Goal: Check status

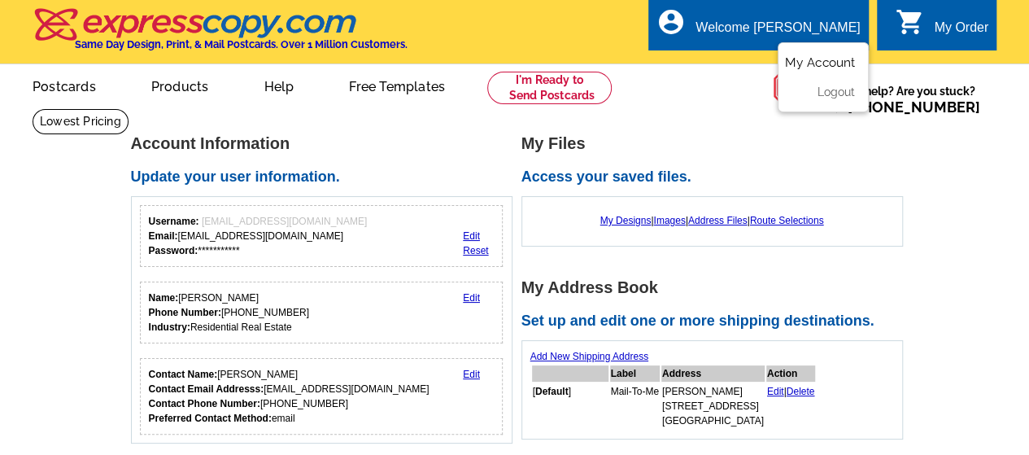
click at [822, 60] on link "My Account" at bounding box center [820, 62] width 70 height 15
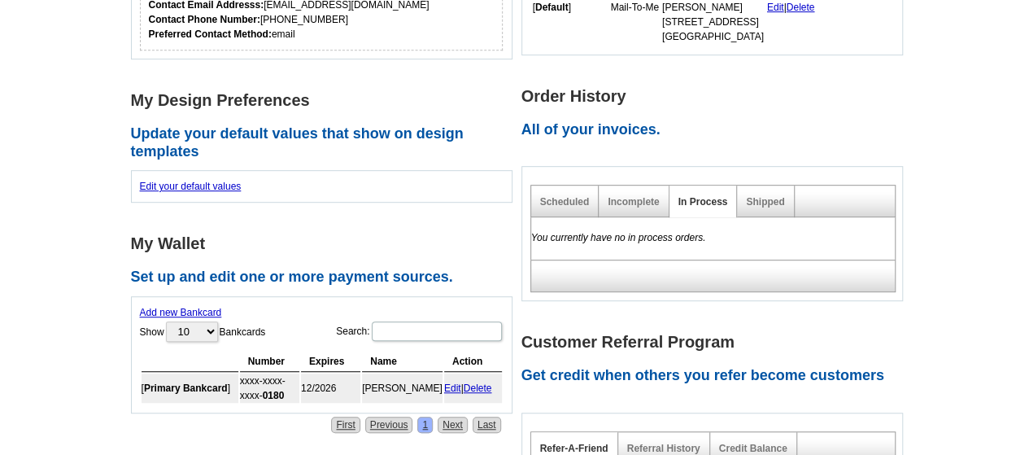
scroll to position [407, 0]
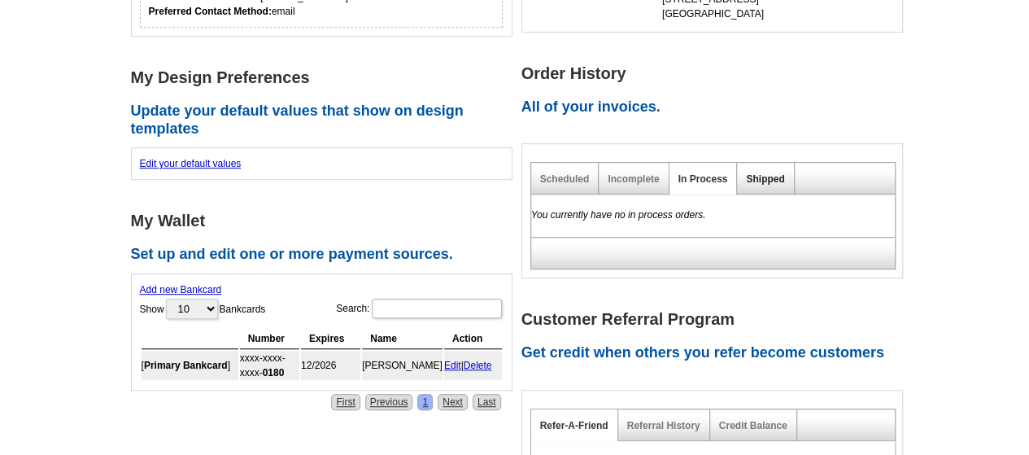
click at [776, 179] on link "Shipped" at bounding box center [765, 178] width 38 height 11
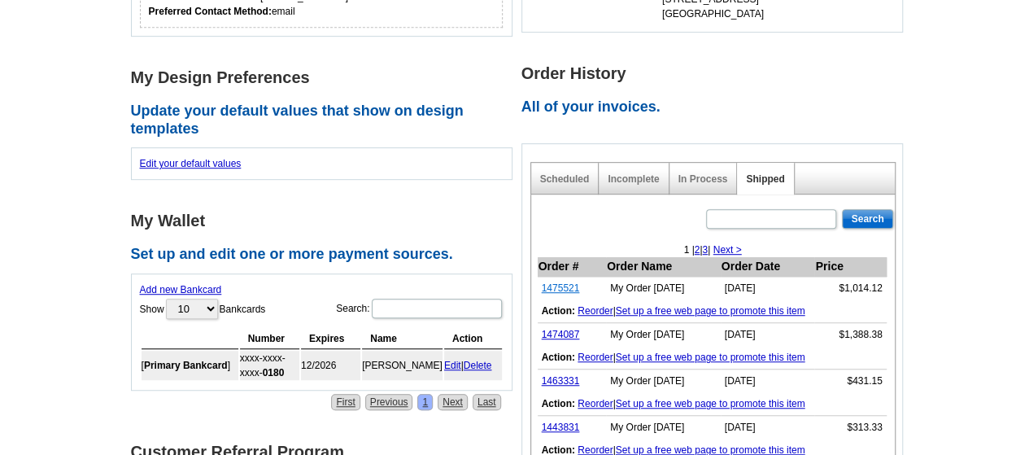
click at [568, 282] on link "1475521" at bounding box center [561, 287] width 38 height 11
click at [564, 289] on link "1475521" at bounding box center [561, 287] width 38 height 11
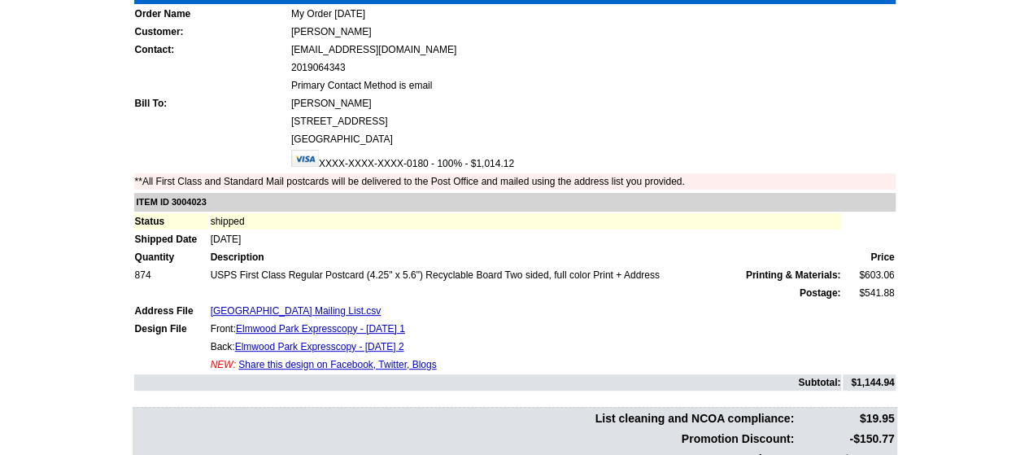
scroll to position [163, 0]
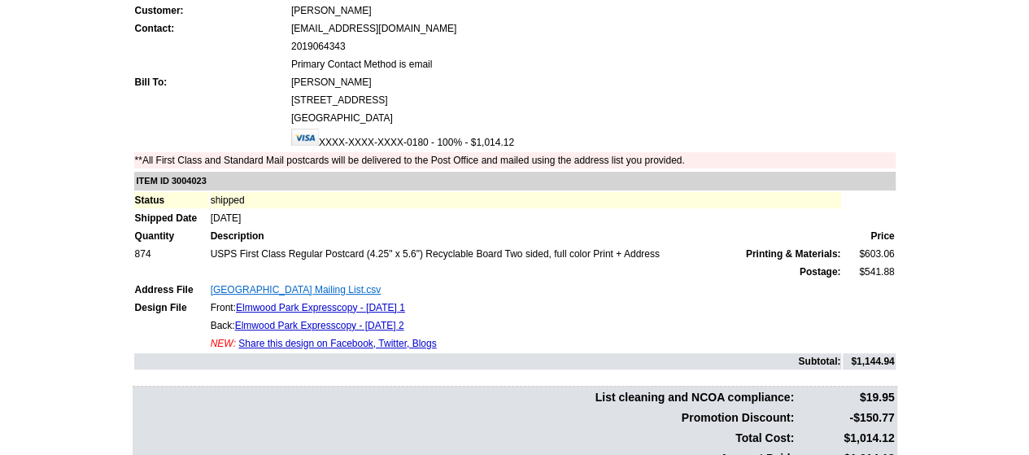
click at [276, 285] on link "[GEOGRAPHIC_DATA] Mailing List.csv" at bounding box center [296, 289] width 171 height 11
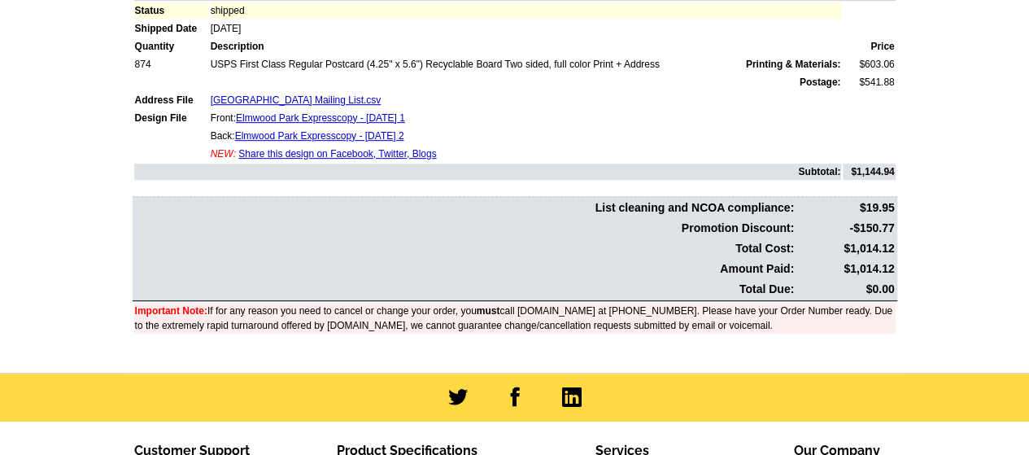
scroll to position [488, 0]
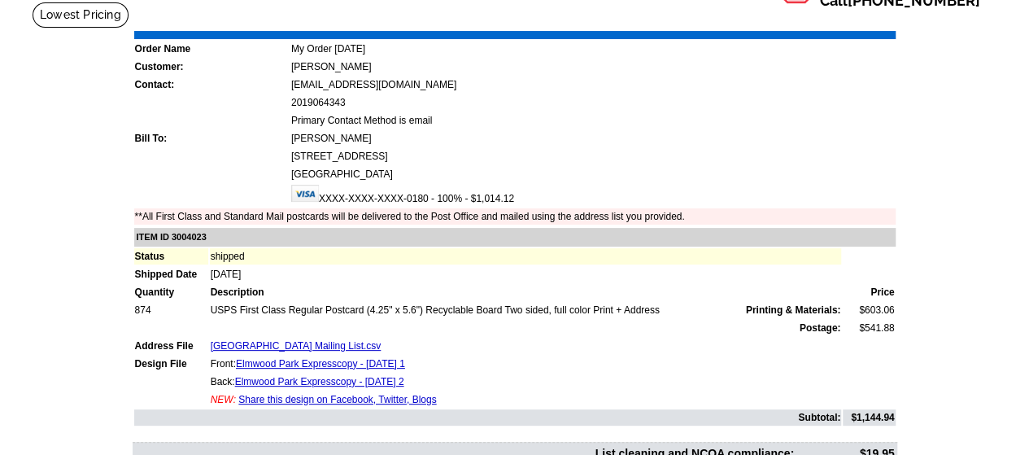
scroll to position [81, 0]
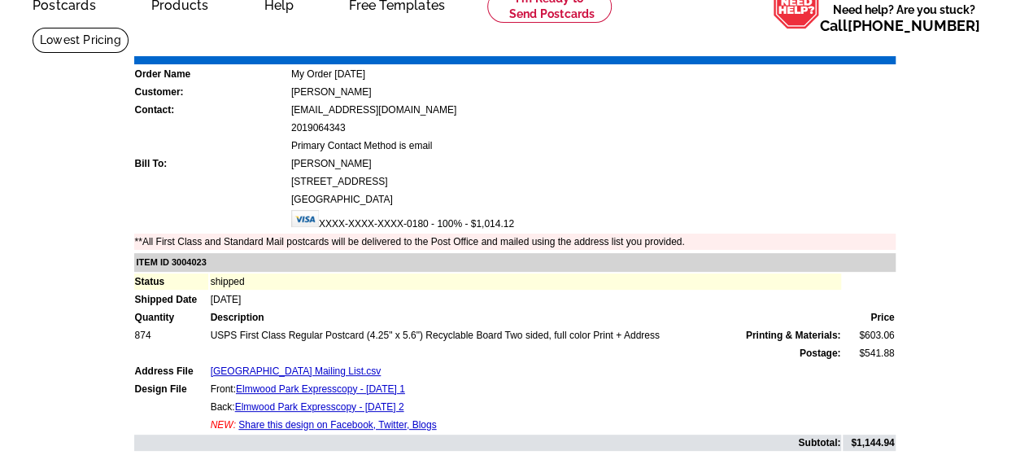
click at [985, 155] on main "Order Number: 1475521 Download Invoice | Print Invoice Order Name My Order 2025…" at bounding box center [514, 335] width 1029 height 617
